Goal: Transaction & Acquisition: Purchase product/service

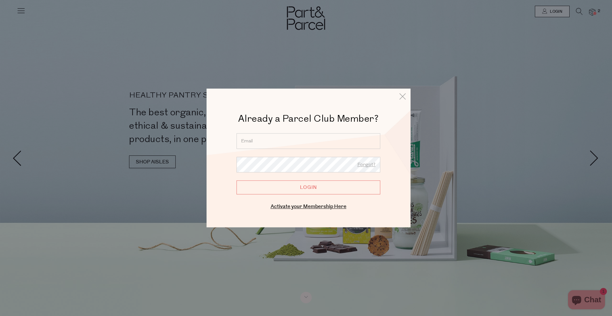
click at [261, 137] on input "email" at bounding box center [309, 141] width 144 height 16
click at [254, 140] on input "email" at bounding box center [309, 141] width 144 height 16
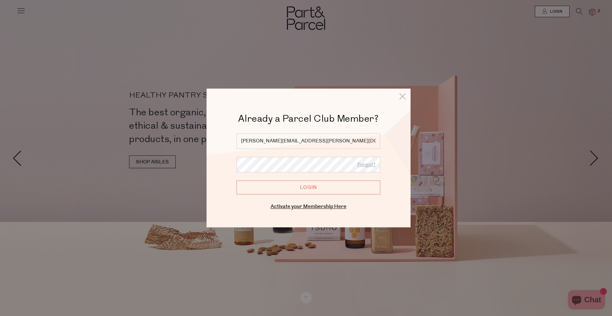
type input "mahalia.mcdaniel@gmail.com"
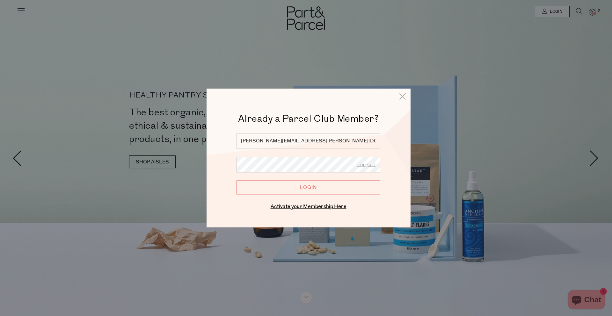
click at [237, 180] on input "Login" at bounding box center [309, 187] width 144 height 14
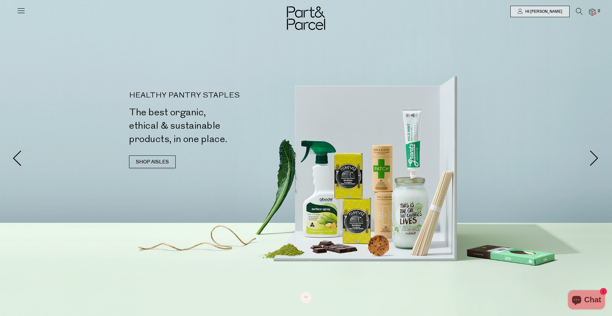
click at [596, 10] on span "2" at bounding box center [599, 11] width 6 height 6
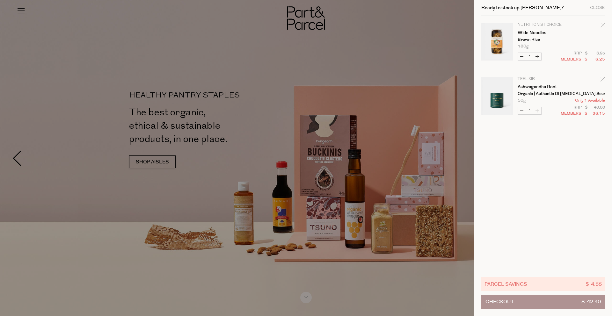
click at [601, 75] on tbody "Nutritionist Choice Wide Noodles Brown Rice 180g Only 18 Available Decrease Wid…" at bounding box center [544, 70] width 124 height 108
click at [603, 80] on icon "Remove Ashwagandha Root" at bounding box center [603, 79] width 4 height 4
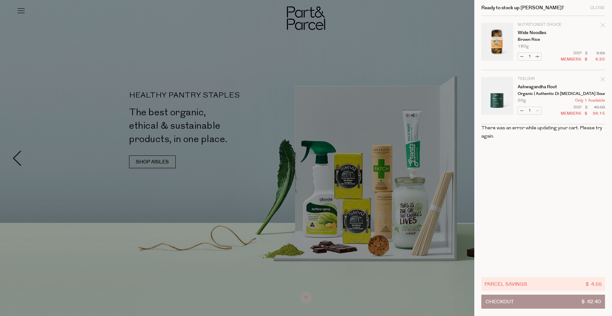
click at [604, 78] on icon "Remove Ashwagandha Root" at bounding box center [603, 79] width 4 height 4
click at [385, 60] on div at bounding box center [306, 158] width 612 height 316
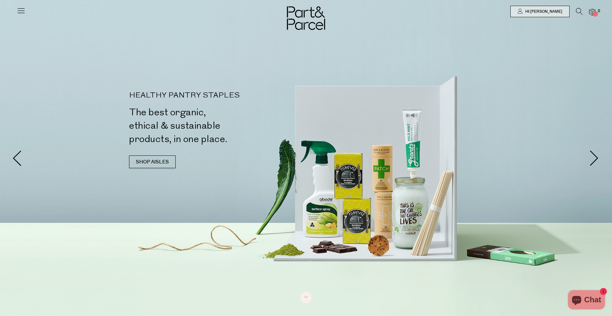
click at [580, 10] on icon at bounding box center [579, 11] width 7 height 7
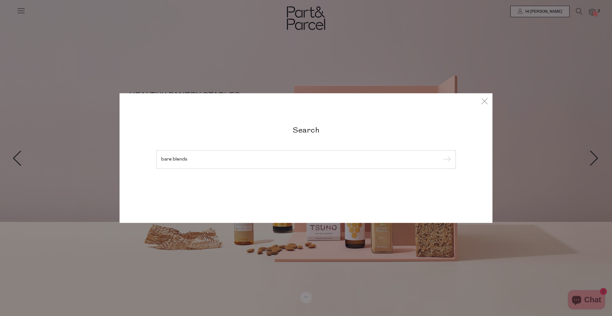
type input "bare blends"
click at [441, 155] on input "submit" at bounding box center [446, 160] width 10 height 10
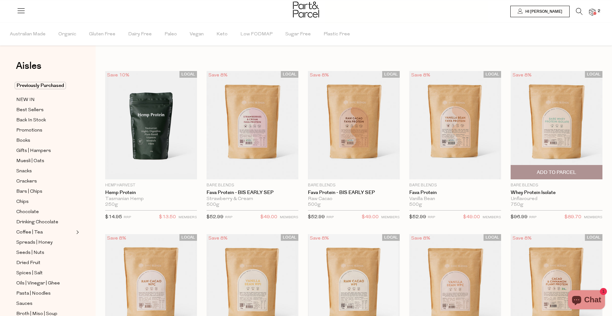
click at [543, 135] on img at bounding box center [557, 125] width 92 height 108
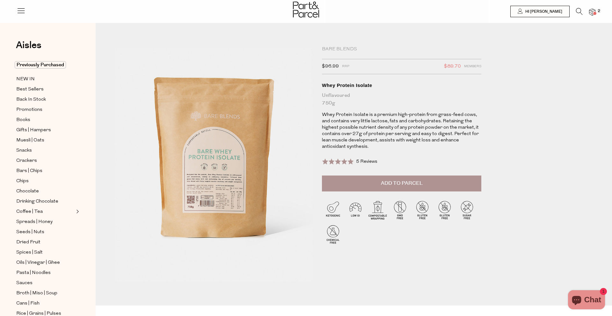
click at [397, 188] on button "Add to Parcel" at bounding box center [401, 184] width 159 height 16
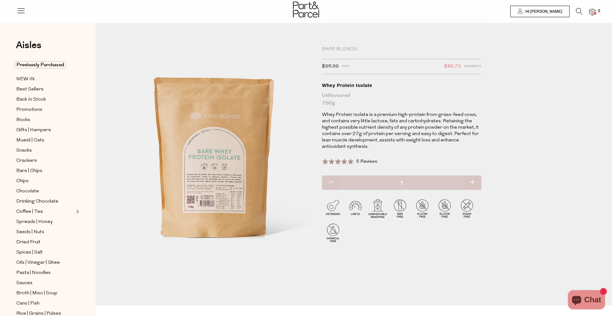
click at [578, 13] on icon at bounding box center [579, 11] width 7 height 7
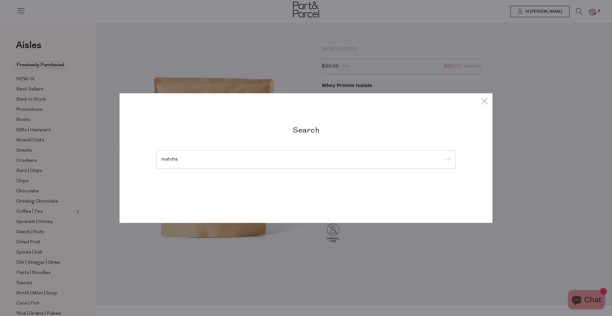
type input "matcha"
click at [441, 155] on input "submit" at bounding box center [446, 160] width 10 height 10
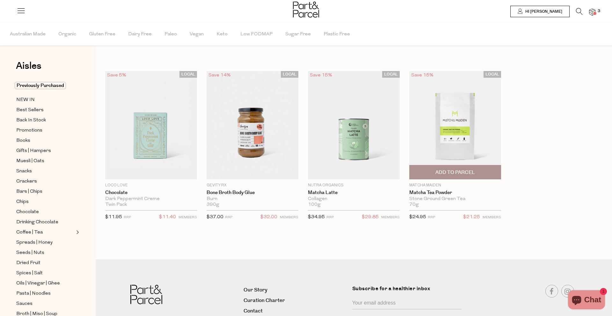
click at [467, 173] on span "Add To Parcel" at bounding box center [456, 172] width 40 height 7
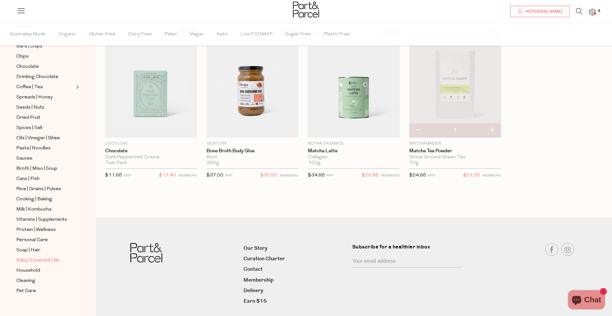
scroll to position [145, 0]
